Goal: Transaction & Acquisition: Book appointment/travel/reservation

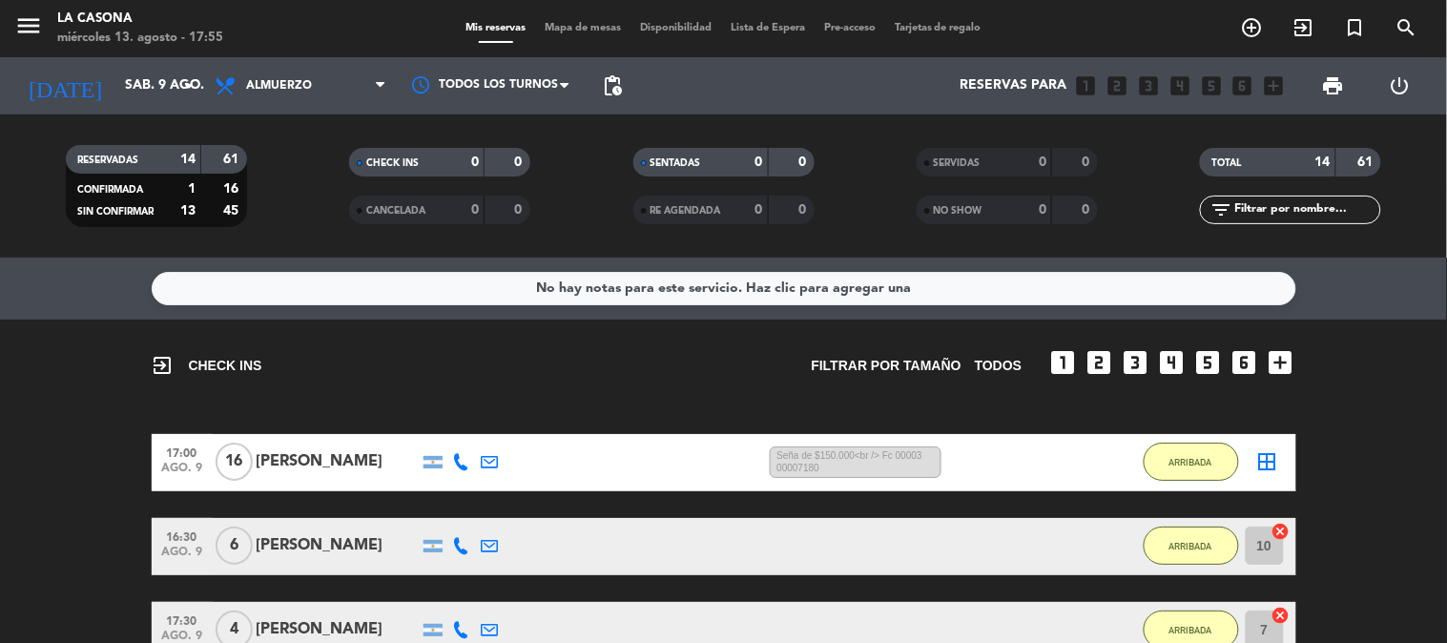
scroll to position [265, 0]
click at [31, 33] on icon "menu" at bounding box center [28, 25] width 29 height 29
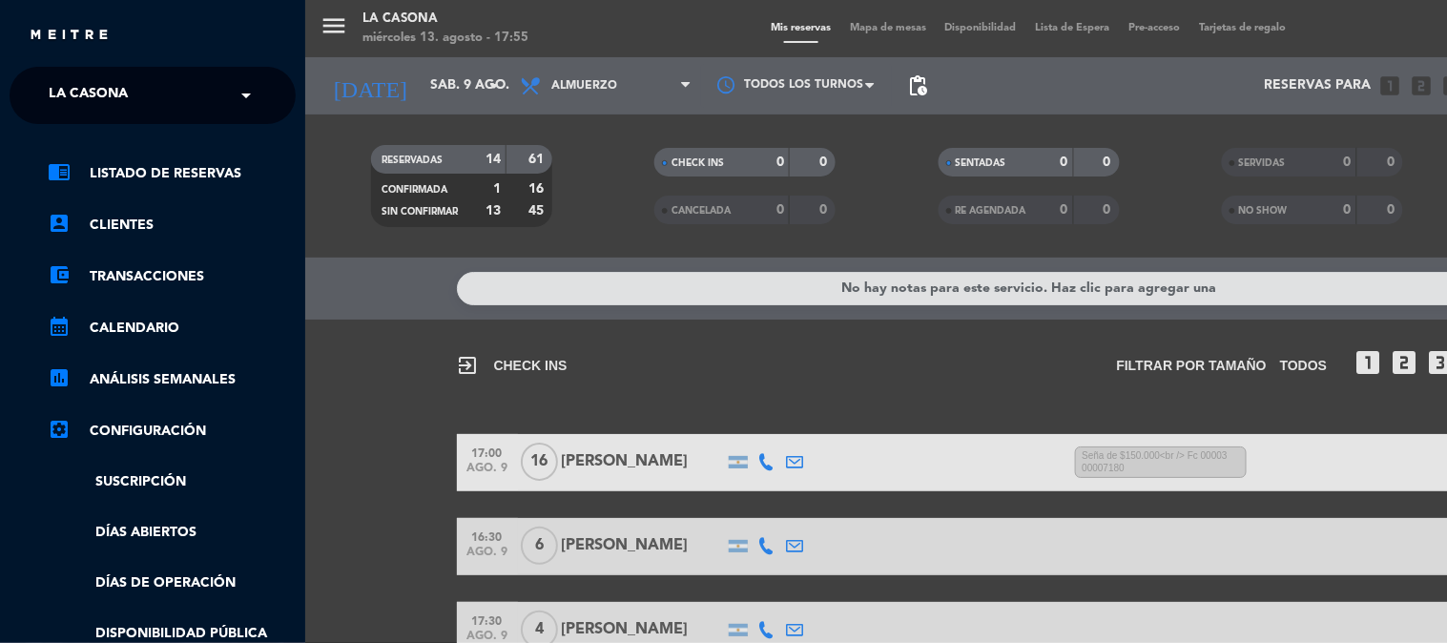
click at [72, 78] on span "La Casona" at bounding box center [88, 95] width 79 height 40
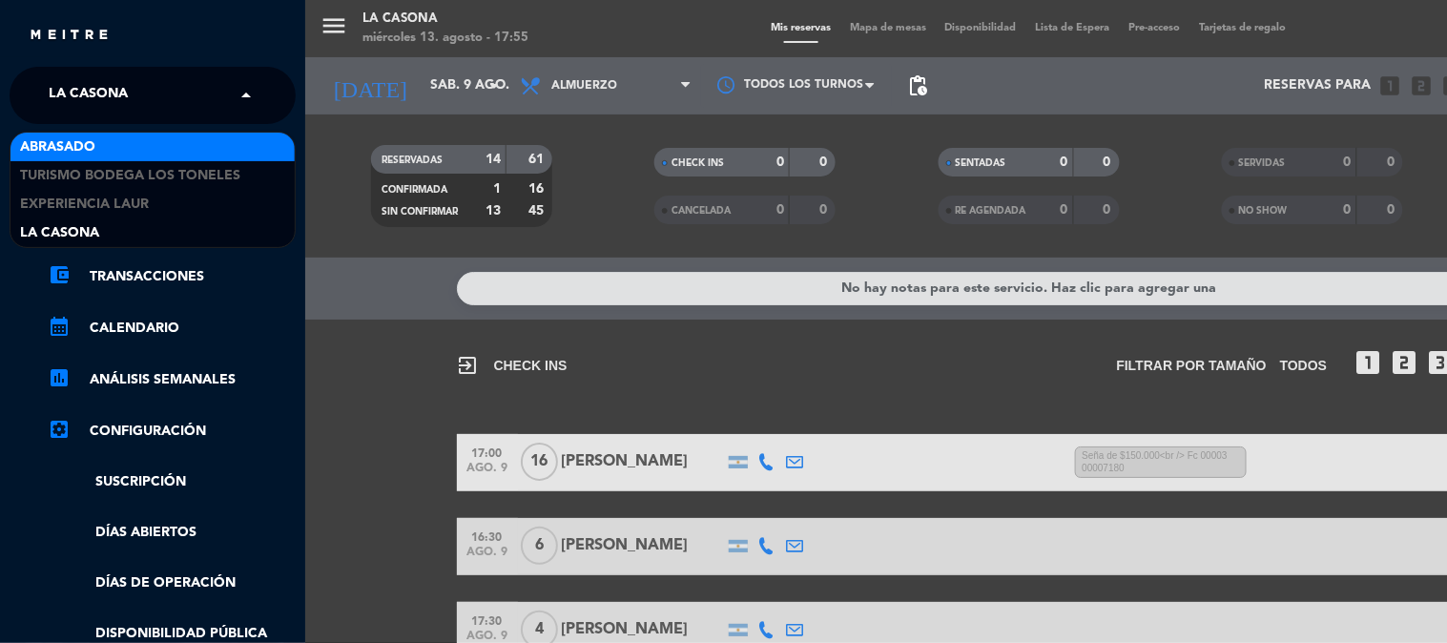
click at [83, 136] on span "Abrasado" at bounding box center [57, 147] width 75 height 22
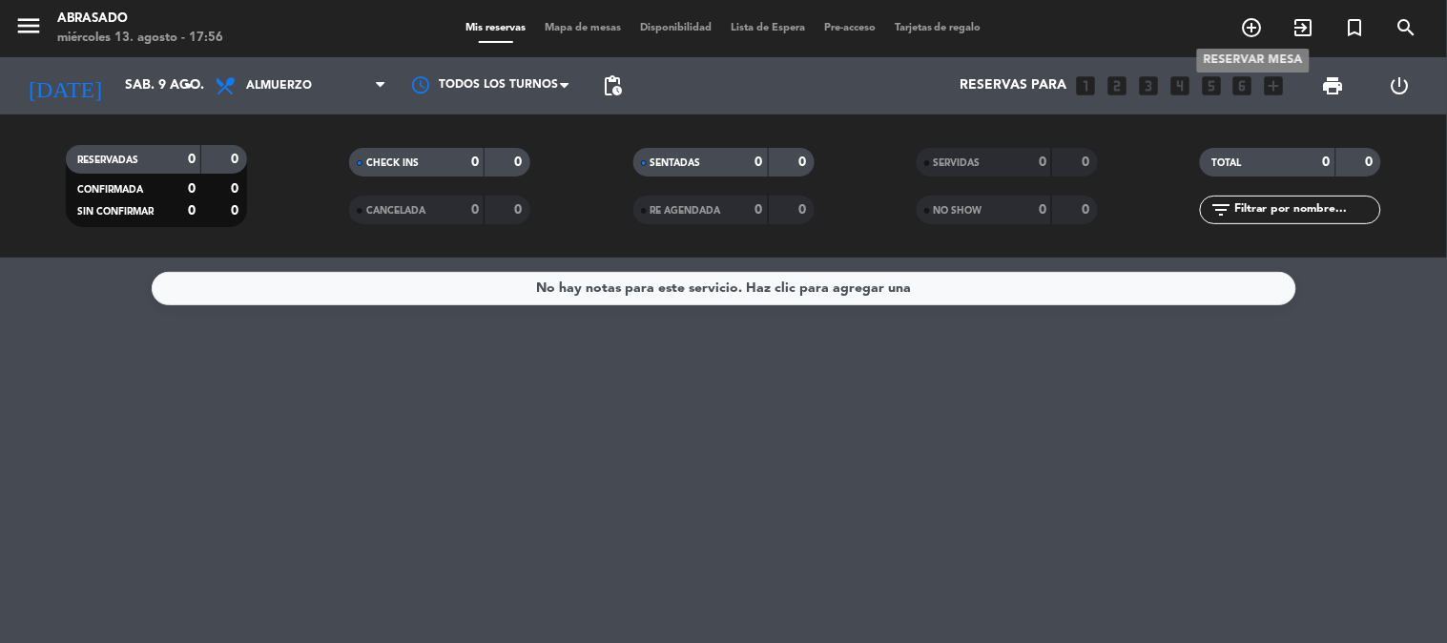
click at [1250, 16] on icon "add_circle_outline" at bounding box center [1252, 27] width 23 height 23
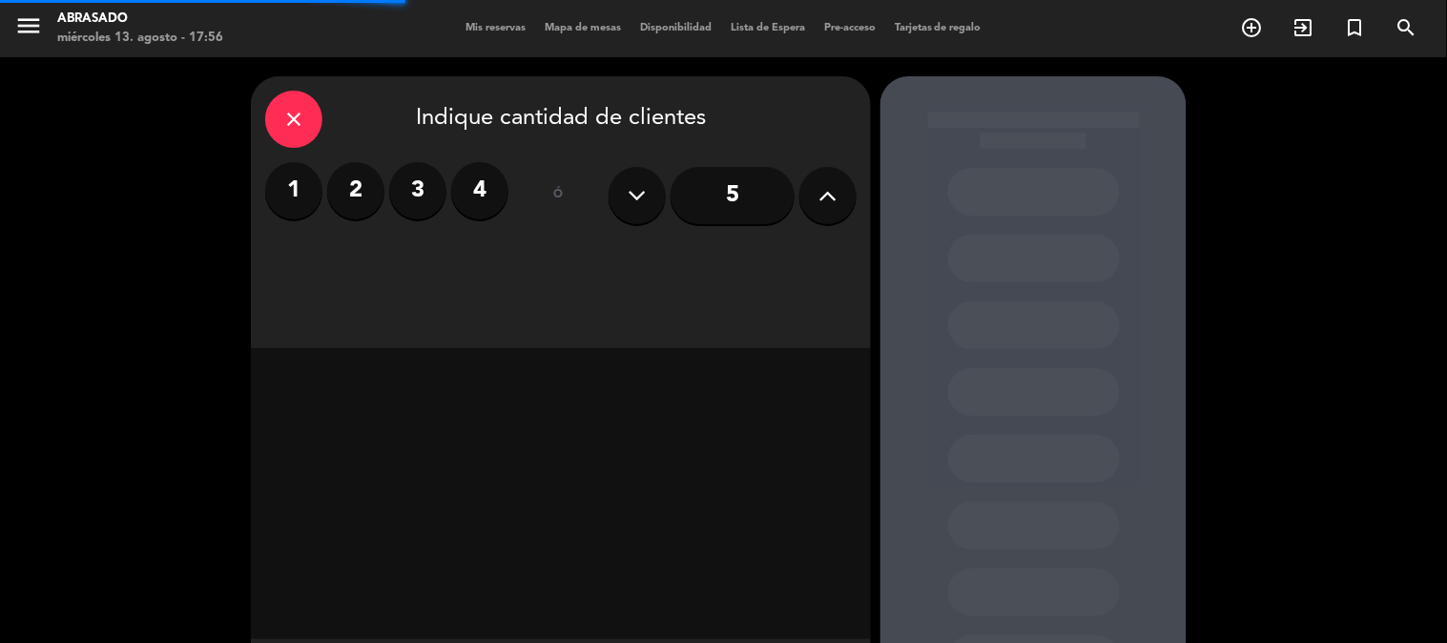
click at [360, 197] on label "2" at bounding box center [355, 190] width 57 height 57
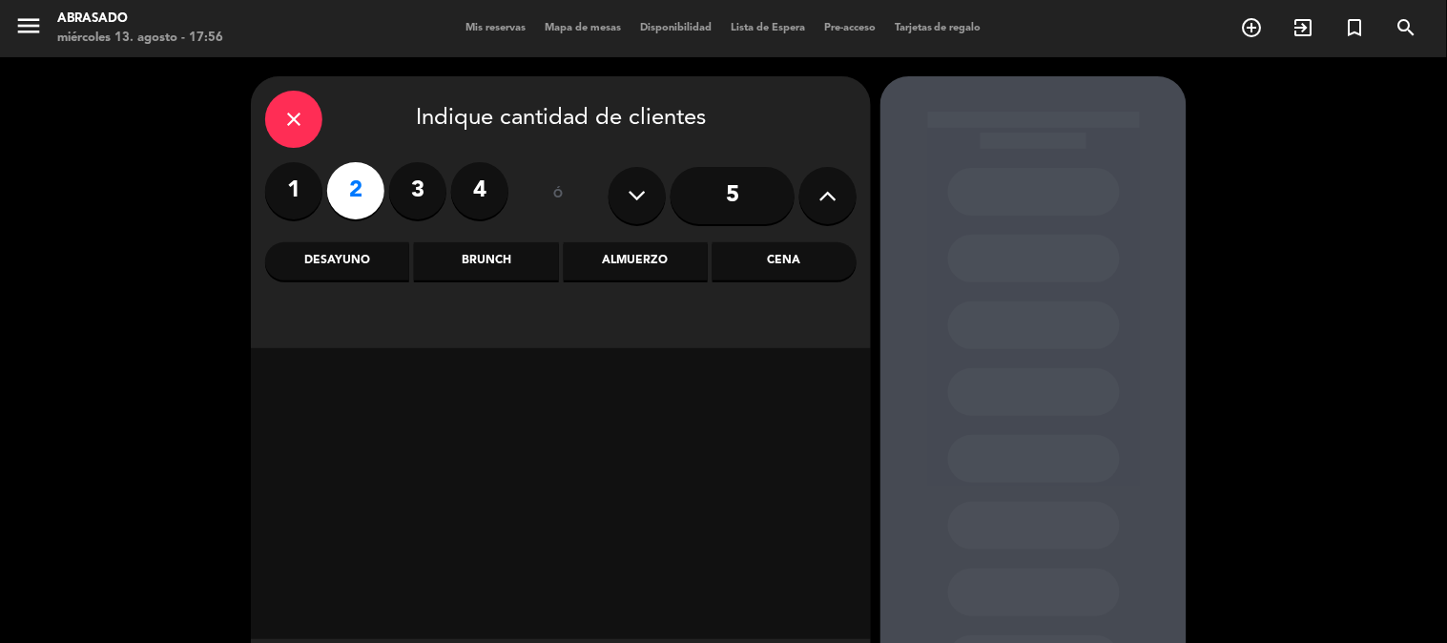
click at [509, 268] on div "Brunch" at bounding box center [486, 261] width 144 height 38
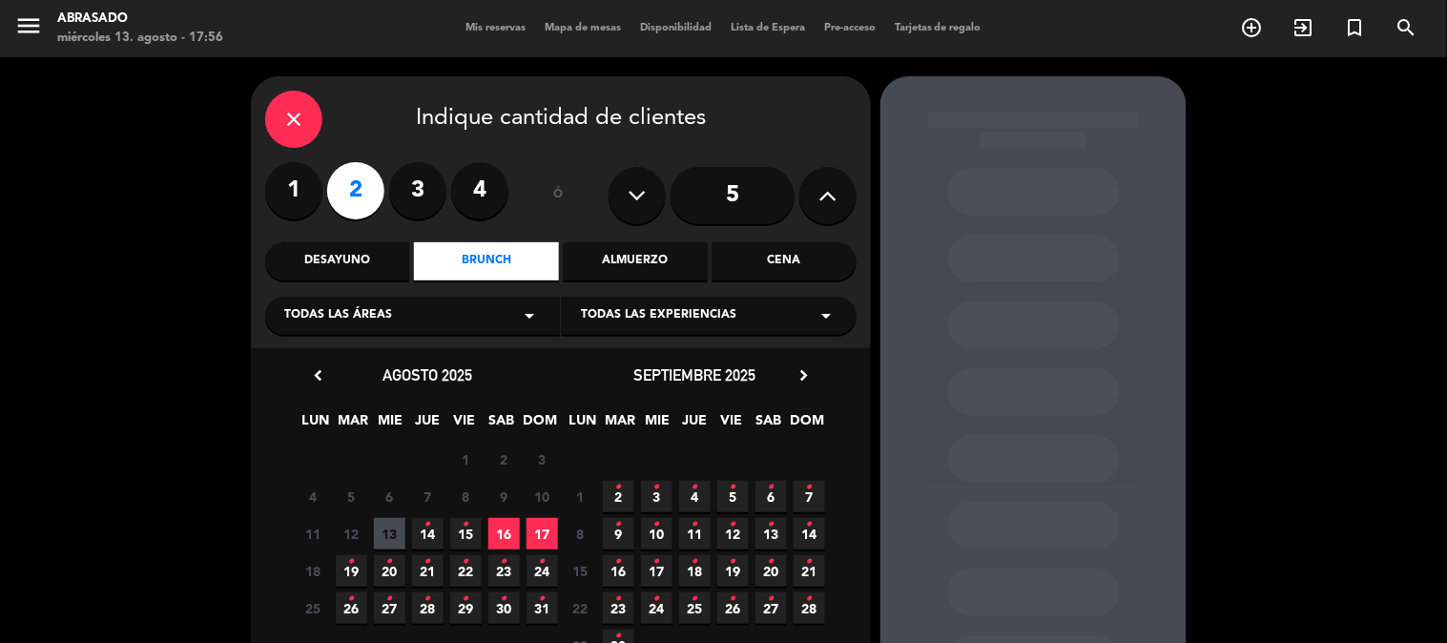
click at [426, 534] on icon "•" at bounding box center [428, 524] width 7 height 31
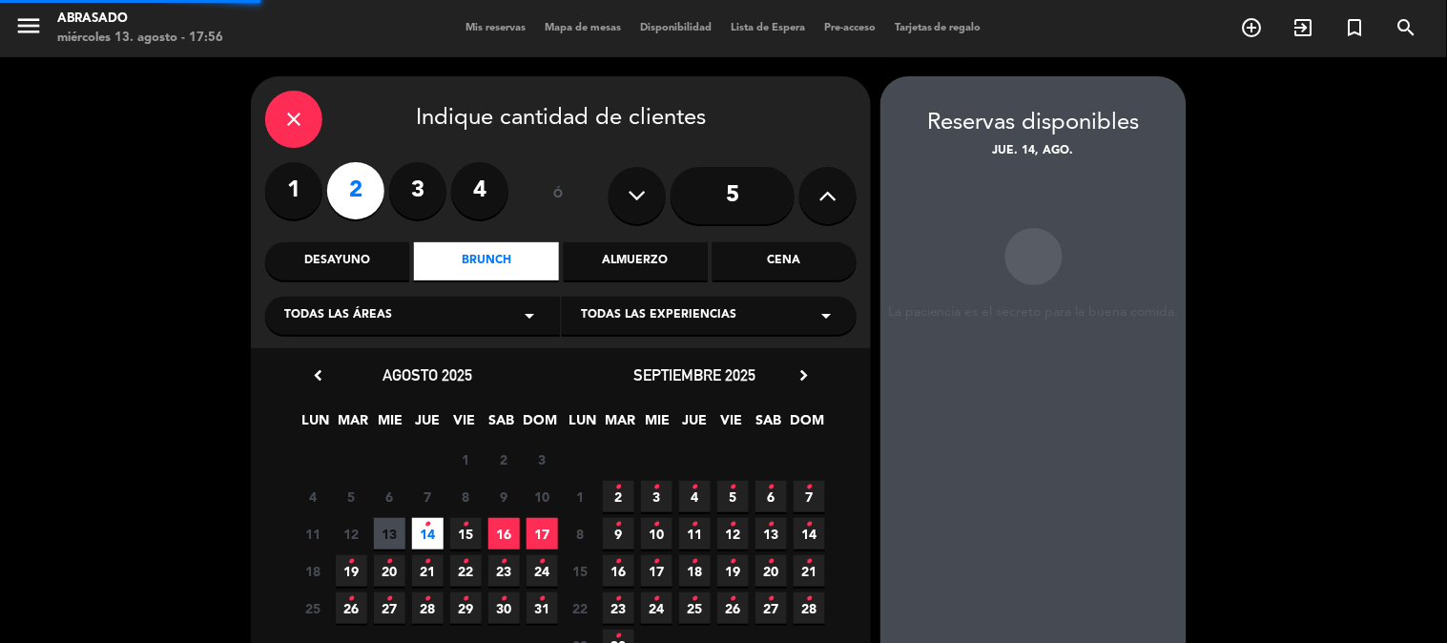
scroll to position [76, 0]
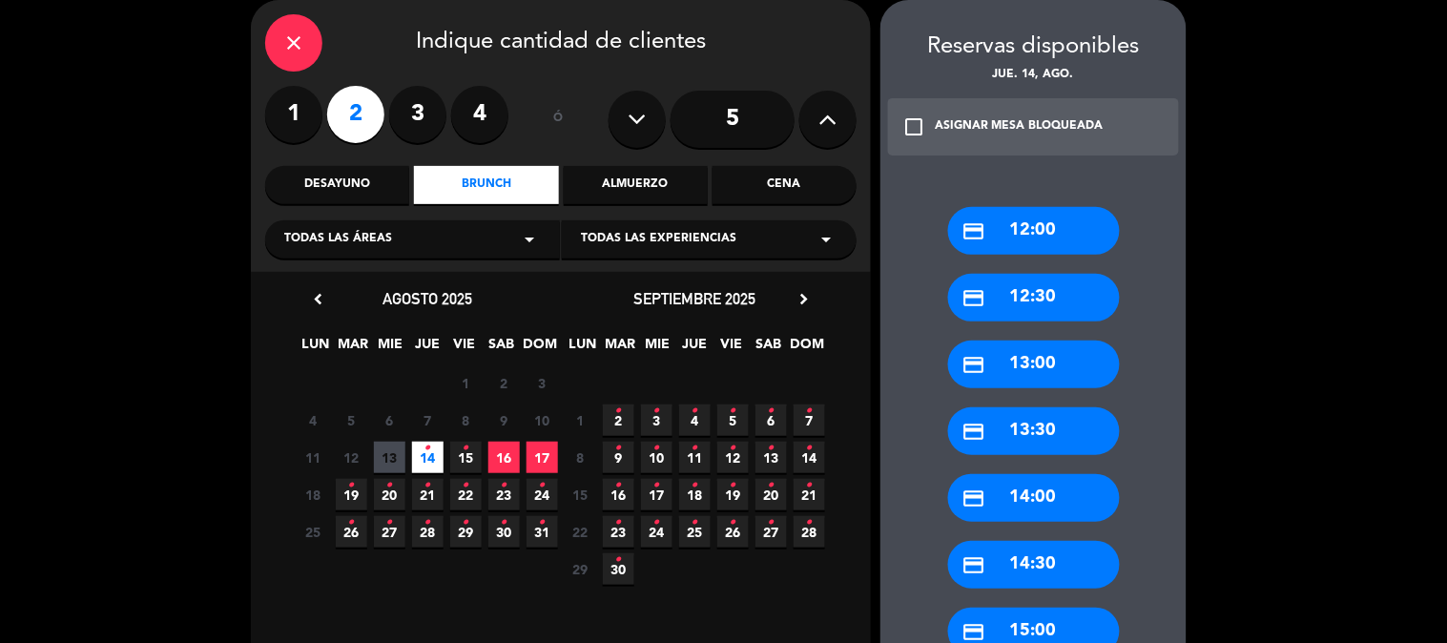
drag, startPoint x: 1032, startPoint y: 550, endPoint x: 669, endPoint y: 464, distance: 373.7
click at [1031, 550] on div "credit_card 14:30" at bounding box center [1034, 565] width 172 height 48
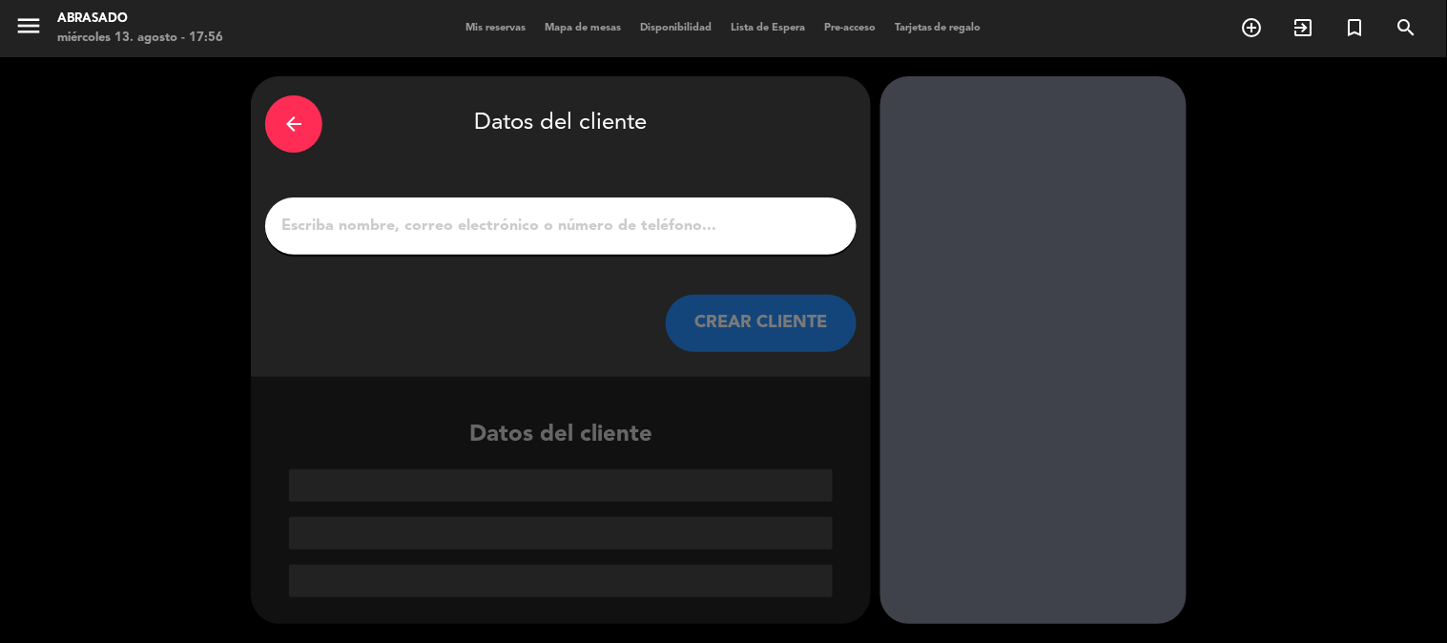
paste input "[PERSON_NAME]"
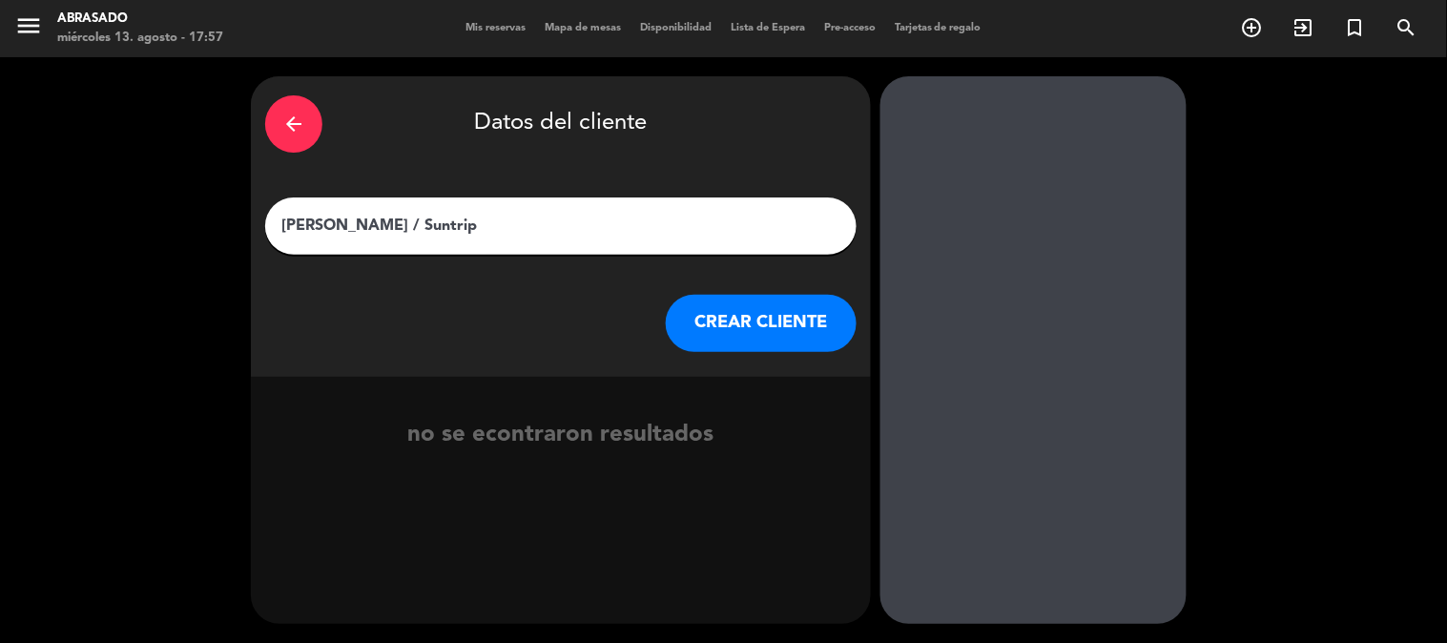
type input "[PERSON_NAME] / Suntrip"
click at [719, 347] on button "CREAR CLIENTE" at bounding box center [761, 323] width 191 height 57
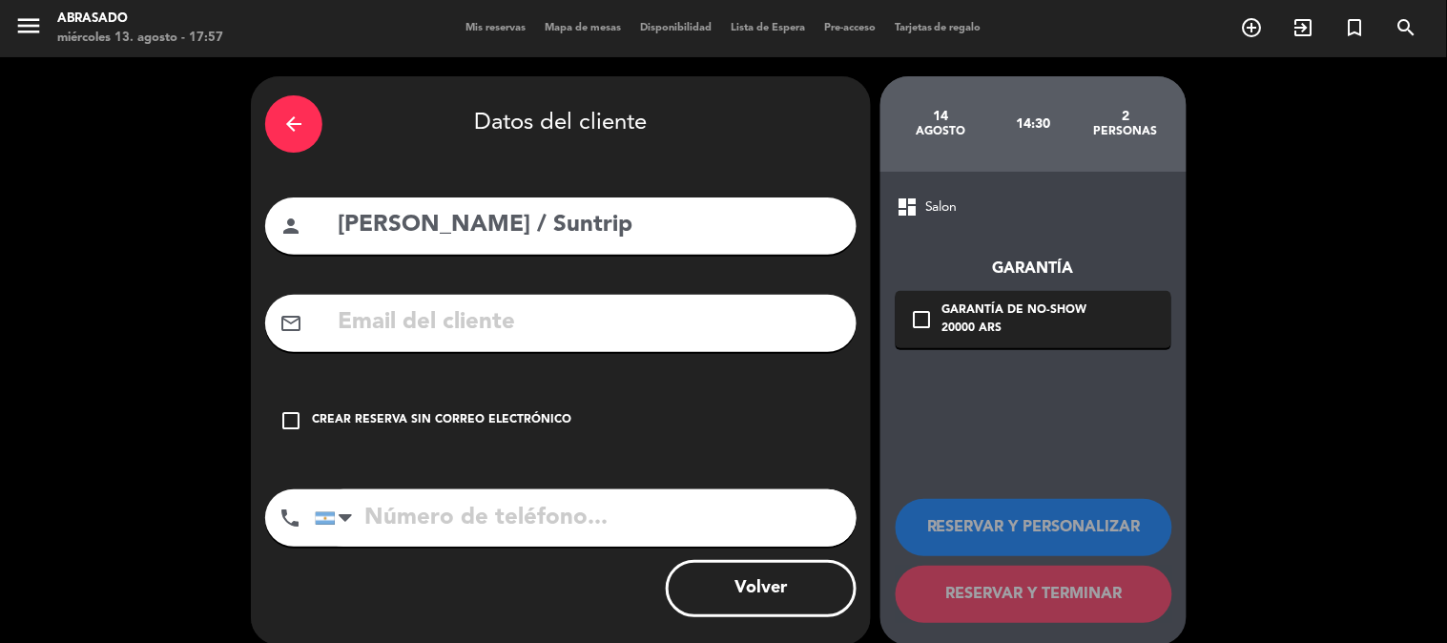
paste input "[PHONE_NUMBER]"
type input "[PHONE_NUMBER]"
paste input "[EMAIL_ADDRESS][DOMAIN_NAME]"
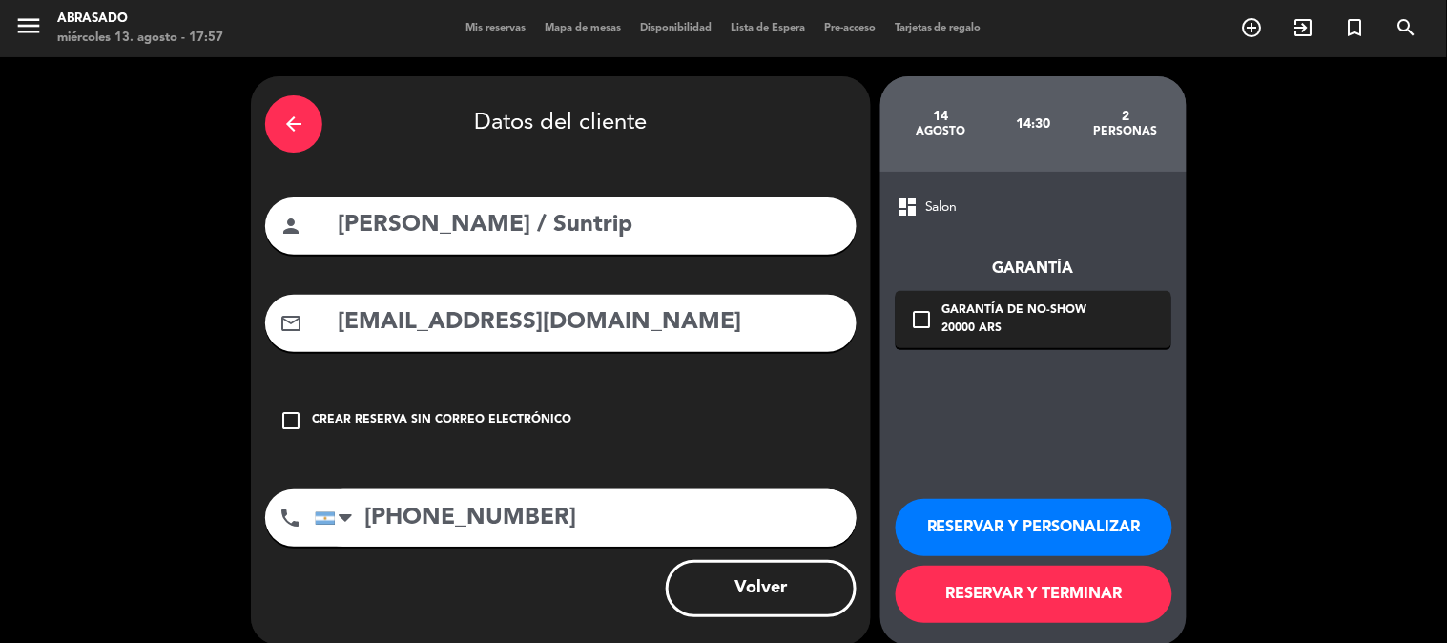
type input "[EMAIL_ADDRESS][DOMAIN_NAME]"
click at [1021, 525] on button "RESERVAR Y PERSONALIZAR" at bounding box center [1034, 527] width 277 height 57
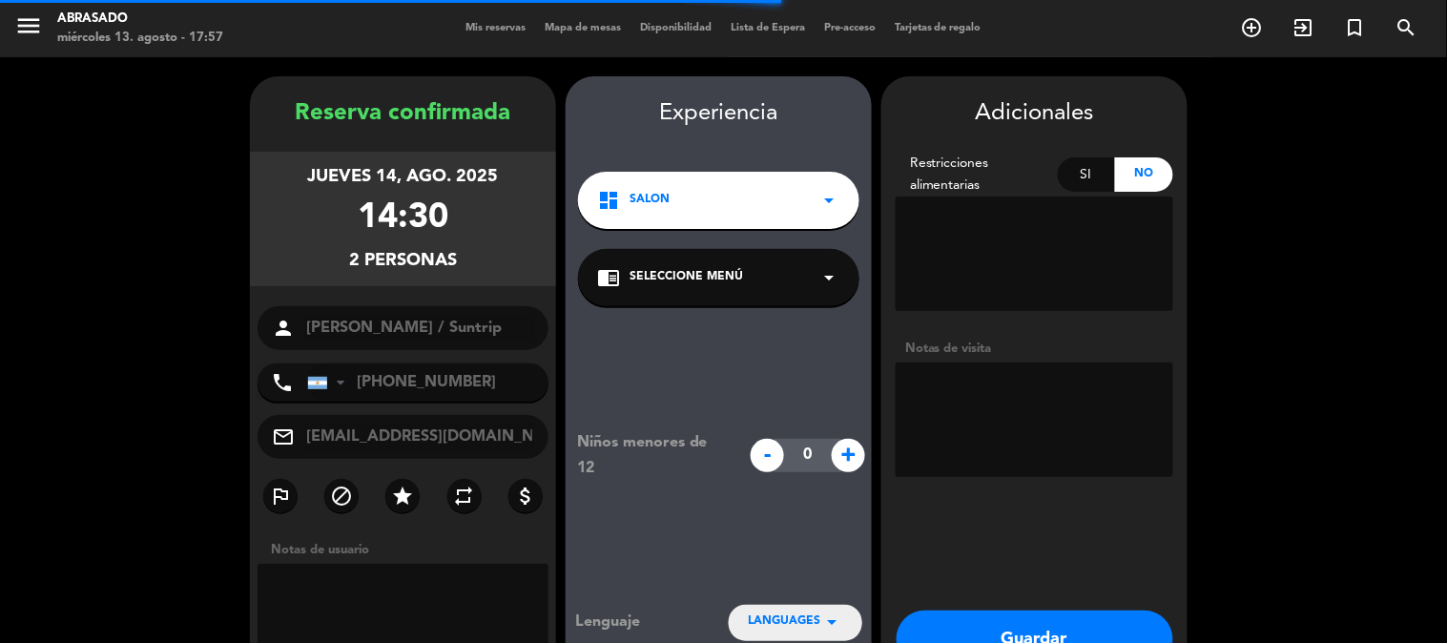
scroll to position [76, 0]
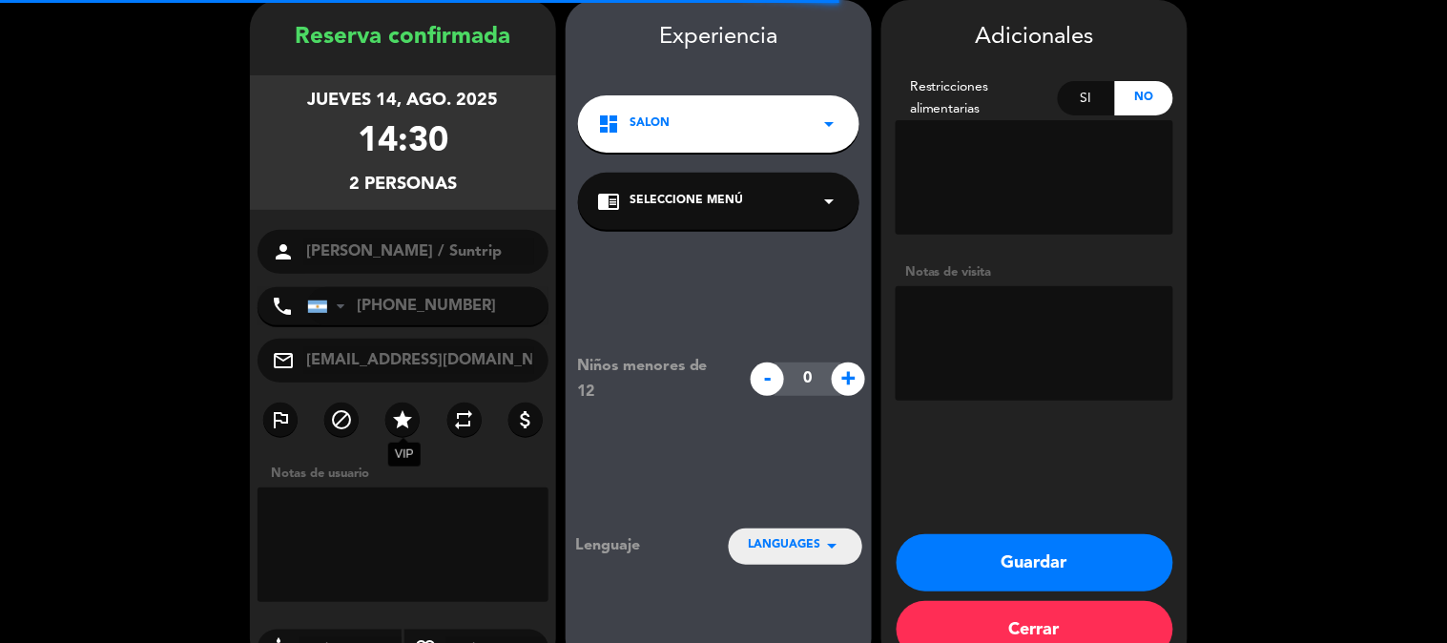
click at [401, 423] on icon "star" at bounding box center [402, 419] width 23 height 23
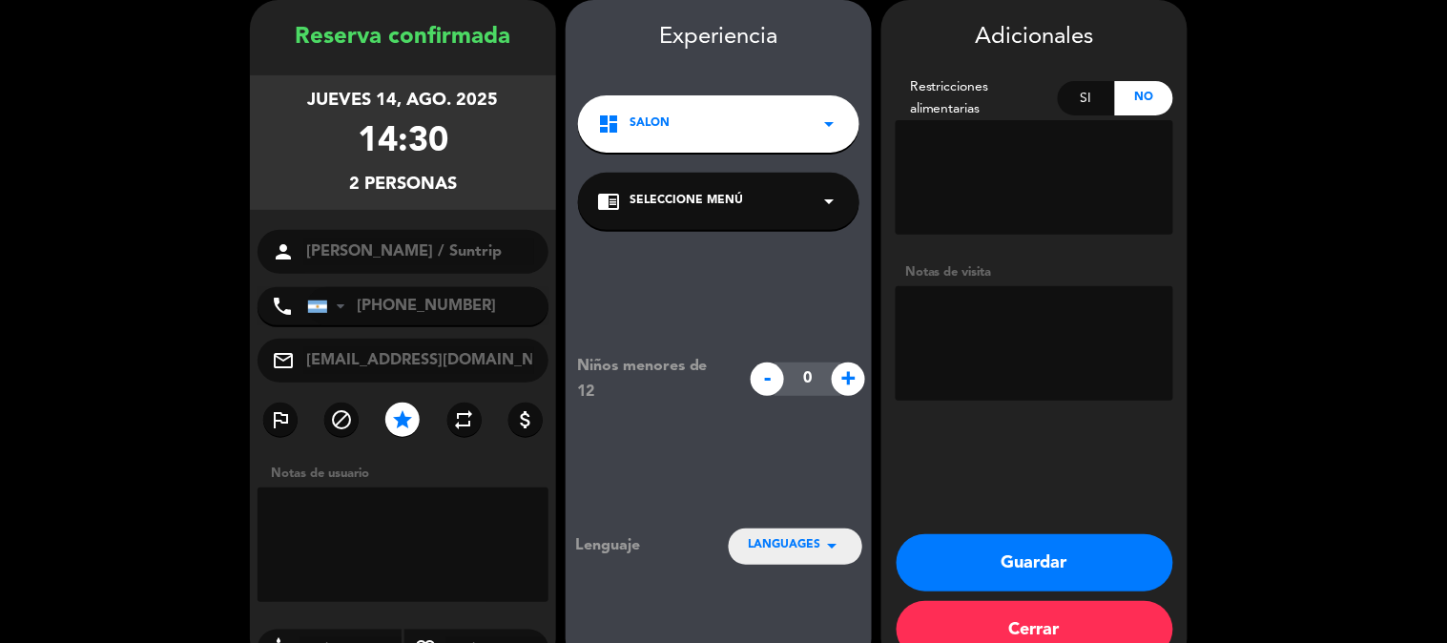
click at [933, 539] on button "Guardar" at bounding box center [1035, 562] width 277 height 57
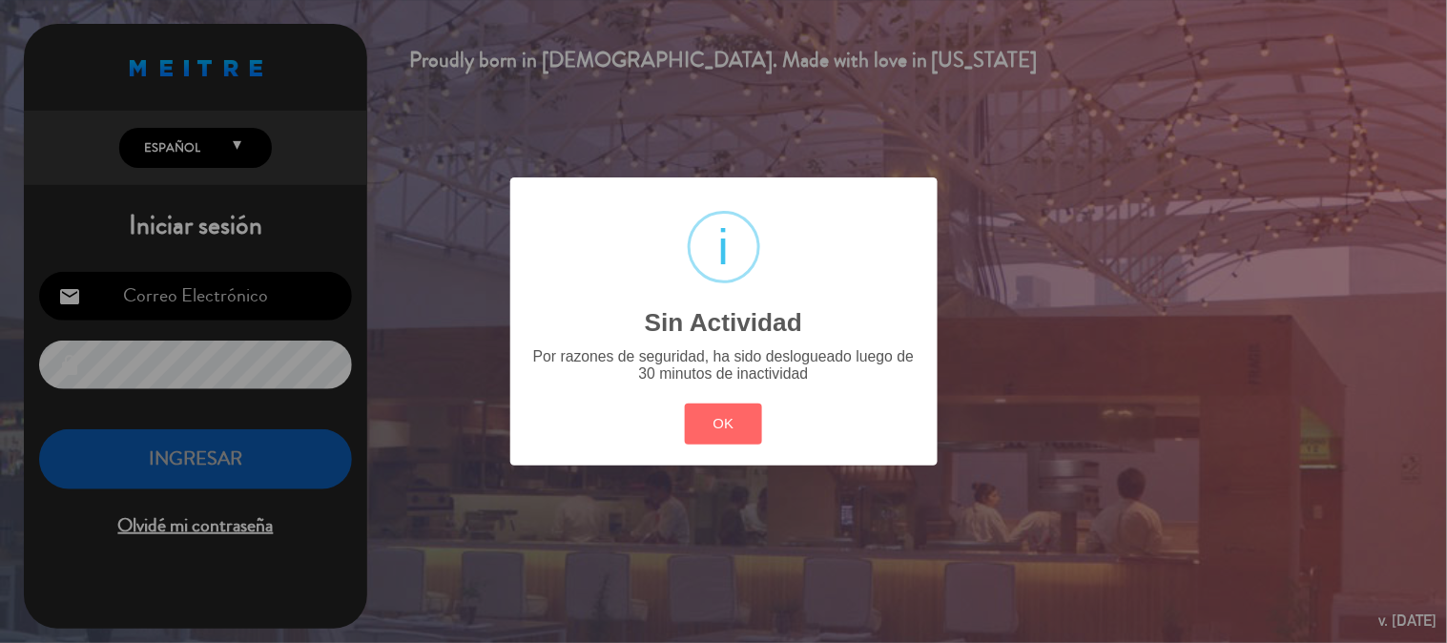
type input "[EMAIL_ADDRESS][DOMAIN_NAME]"
